Goal: Task Accomplishment & Management: Complete application form

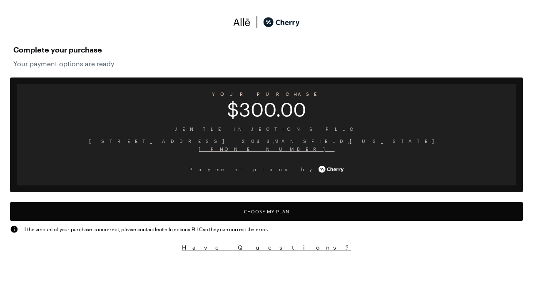
click at [267, 211] on button "Choose My Plan" at bounding box center [266, 211] width 513 height 19
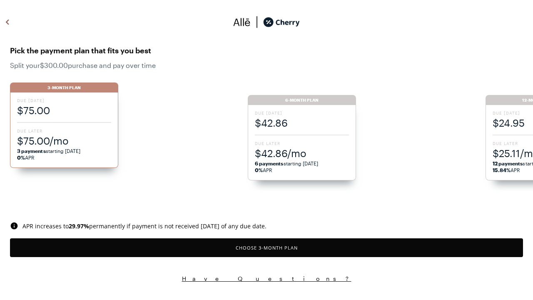
click at [267, 248] on button "Choose 3 -Month Plan" at bounding box center [266, 247] width 513 height 19
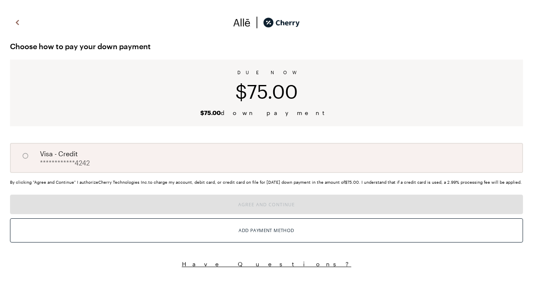
click at [25, 156] on input "A" at bounding box center [25, 156] width 14 height 14
radio input "true"
click at [267, 214] on button "Agree and Continue" at bounding box center [266, 205] width 513 height 20
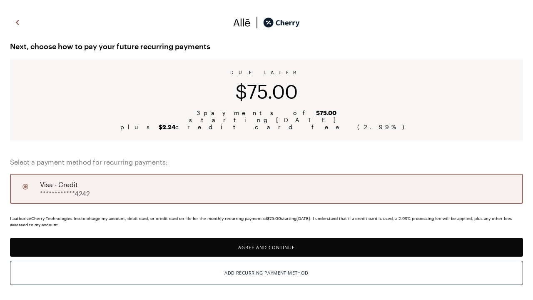
click at [267, 247] on button "Agree and Continue" at bounding box center [266, 247] width 513 height 19
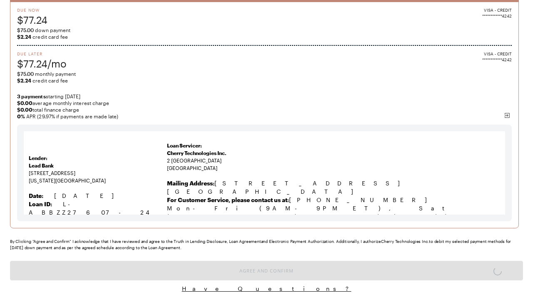
scroll to position [6, 0]
